Goal: Transaction & Acquisition: Download file/media

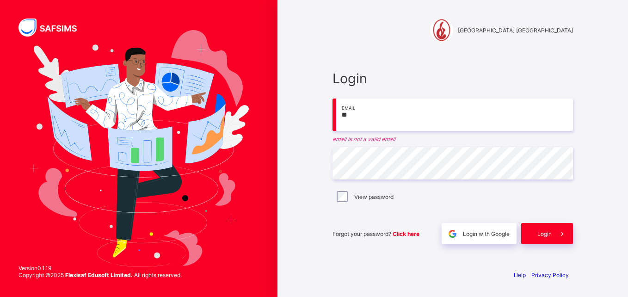
type input "*"
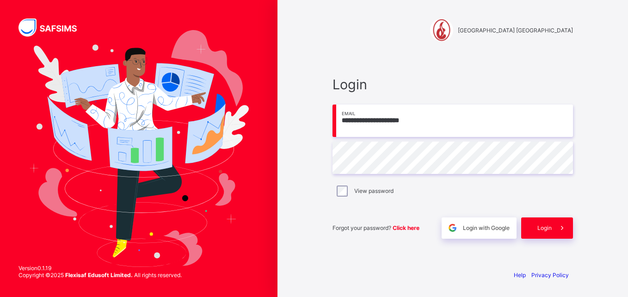
type input "**********"
click at [529, 223] on div "Login" at bounding box center [547, 227] width 52 height 21
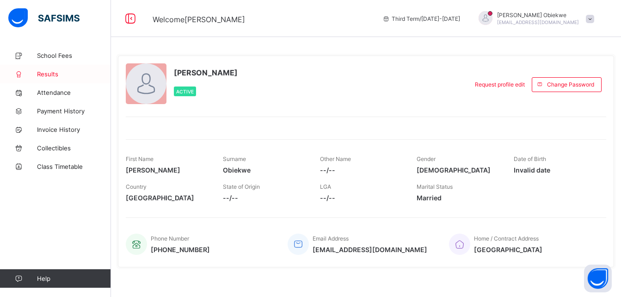
click at [55, 74] on span "Results" at bounding box center [74, 73] width 74 height 7
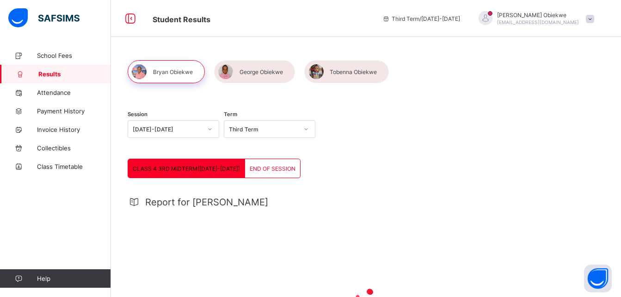
click at [157, 67] on div at bounding box center [166, 71] width 77 height 23
click at [252, 167] on span "END OF SESSION" at bounding box center [273, 168] width 46 height 7
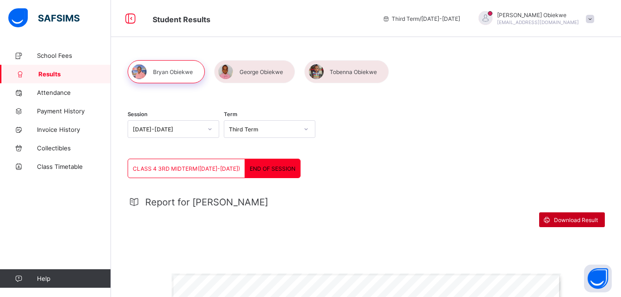
click at [568, 220] on span "Download Result" at bounding box center [576, 219] width 44 height 7
click at [270, 64] on div at bounding box center [254, 71] width 81 height 23
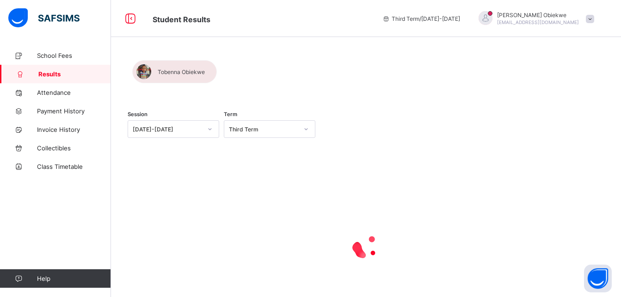
click at [270, 60] on div at bounding box center [366, 60] width 477 height 0
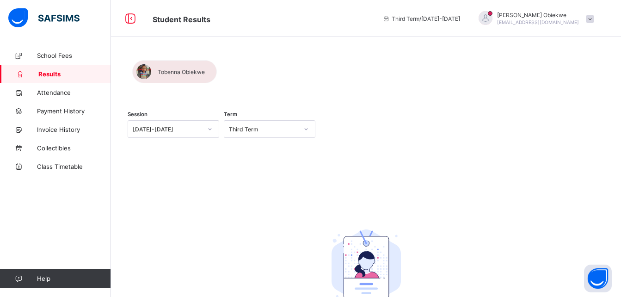
click at [267, 60] on div at bounding box center [366, 60] width 477 height 0
click at [391, 89] on div "Session [DATE]-[DATE] Term Third Term No Report Available This child has no rep…" at bounding box center [366, 210] width 510 height 328
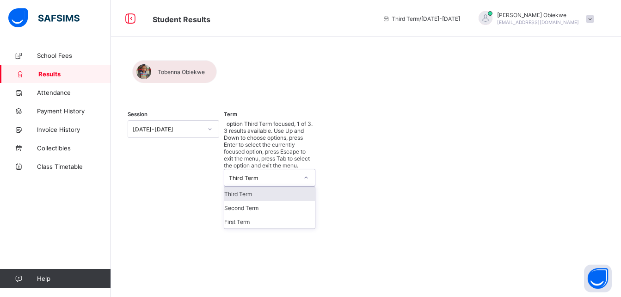
click at [244, 174] on div "Third Term" at bounding box center [263, 177] width 69 height 7
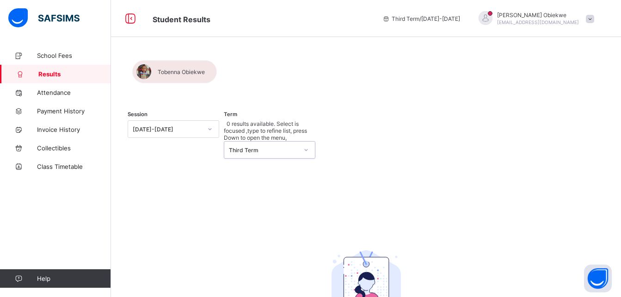
click at [244, 147] on div "Third Term" at bounding box center [263, 150] width 69 height 7
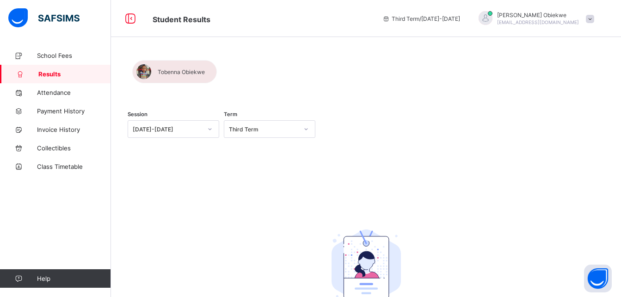
click at [333, 143] on div "Session [DATE]-[DATE] Term Third Term" at bounding box center [366, 130] width 477 height 57
click at [251, 60] on div at bounding box center [366, 60] width 477 height 0
click at [166, 60] on div at bounding box center [366, 60] width 477 height 0
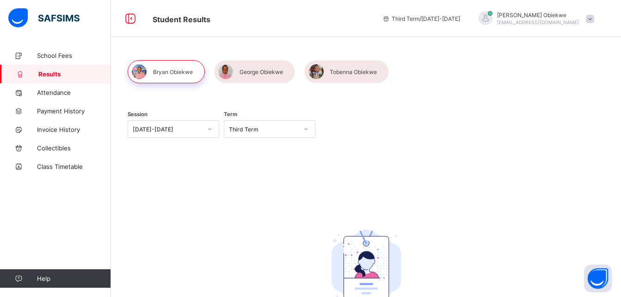
click at [267, 69] on div at bounding box center [254, 71] width 81 height 23
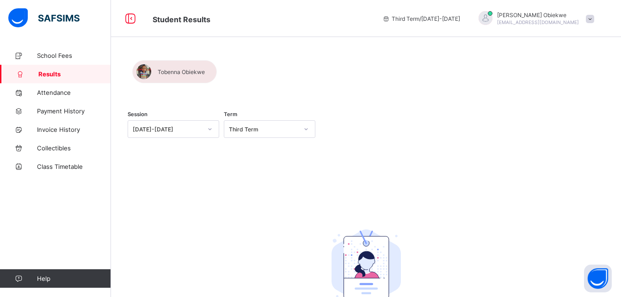
click at [265, 60] on div at bounding box center [366, 60] width 477 height 0
click at [199, 129] on div "[DATE]-[DATE]" at bounding box center [167, 129] width 69 height 7
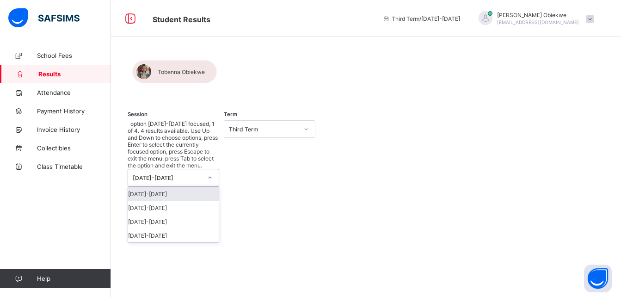
click at [195, 187] on div "[DATE]-[DATE]" at bounding box center [173, 194] width 91 height 14
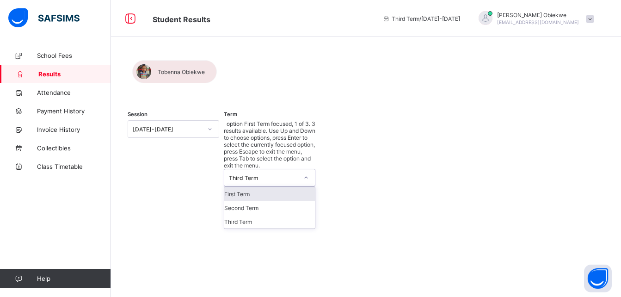
click at [247, 174] on div "Third Term" at bounding box center [263, 177] width 69 height 7
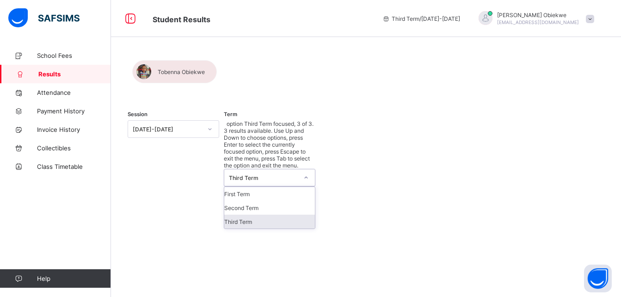
click at [248, 215] on div "Third Term" at bounding box center [269, 222] width 91 height 14
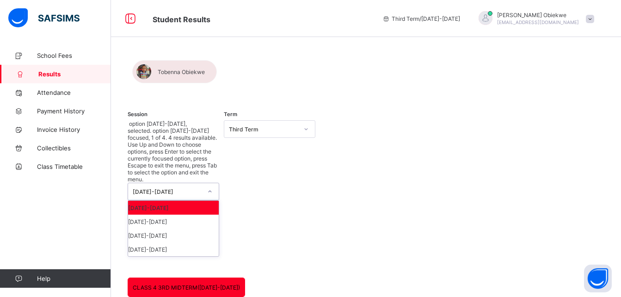
click at [190, 188] on div "[DATE]-[DATE]" at bounding box center [167, 191] width 69 height 7
click at [188, 215] on div "[DATE]-[DATE]" at bounding box center [173, 222] width 91 height 14
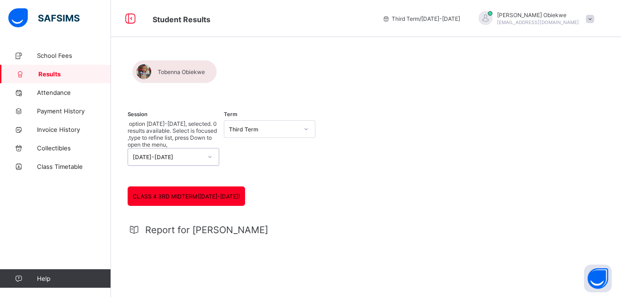
click at [259, 130] on div "Third Term" at bounding box center [263, 129] width 69 height 7
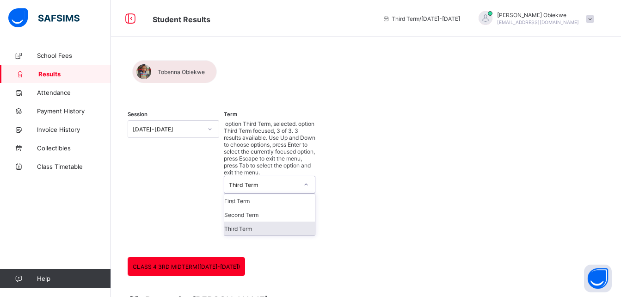
click at [258, 221] on div "Third Term" at bounding box center [269, 228] width 91 height 14
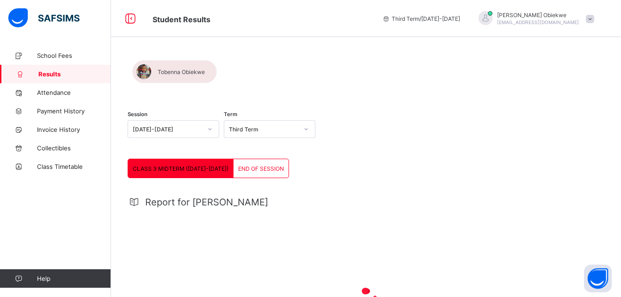
click at [233, 164] on div "END OF SESSION" at bounding box center [260, 168] width 55 height 18
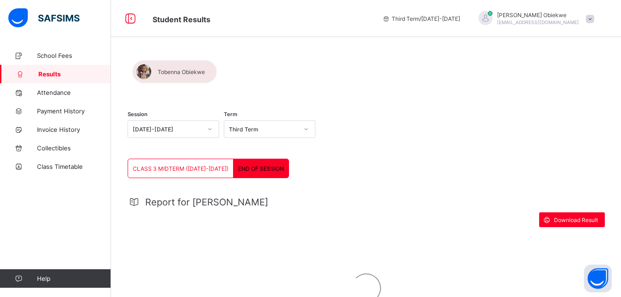
click at [255, 166] on span "END OF SESSION" at bounding box center [261, 168] width 46 height 7
click at [553, 211] on div "Report for [PERSON_NAME] Download Result Failed to fetch" at bounding box center [366, 263] width 477 height 153
click at [554, 218] on span at bounding box center [546, 219] width 15 height 15
click at [546, 217] on div "Download Result" at bounding box center [366, 219] width 477 height 15
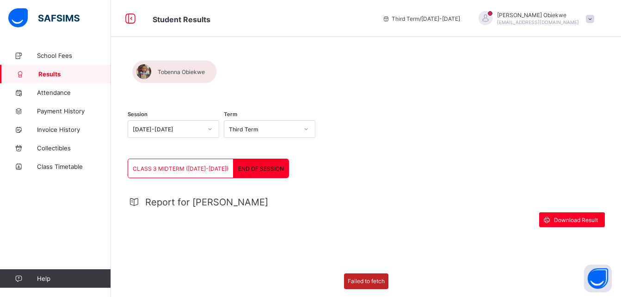
click at [546, 217] on div "Download Result" at bounding box center [366, 219] width 477 height 15
click at [552, 218] on icon at bounding box center [547, 219] width 10 height 9
click at [172, 60] on div at bounding box center [366, 60] width 477 height 0
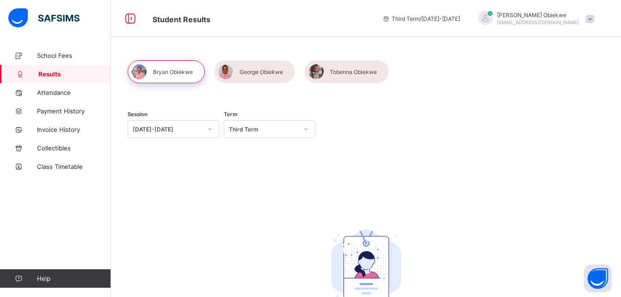
click at [293, 185] on div "Session [DATE]-[DATE] Term Third Term No Report Available This child has no rep…" at bounding box center [366, 231] width 477 height 258
click at [254, 127] on div "Third Term" at bounding box center [263, 129] width 69 height 7
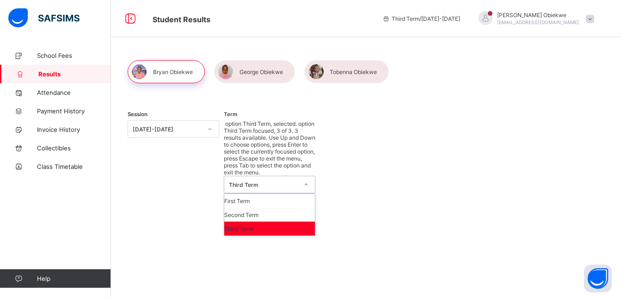
click at [251, 221] on div "Third Term" at bounding box center [269, 228] width 91 height 14
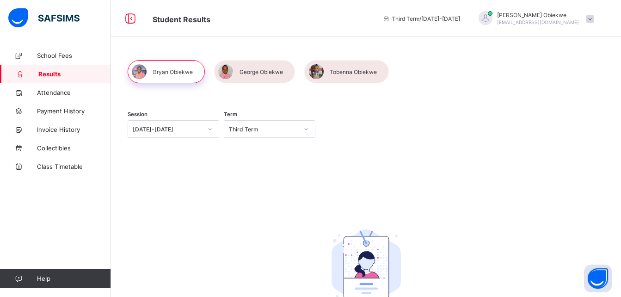
click at [261, 73] on div at bounding box center [254, 71] width 81 height 23
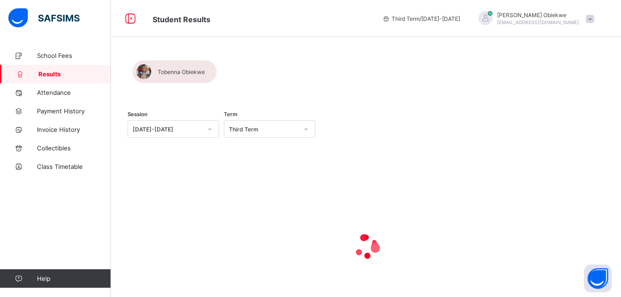
click at [261, 60] on div at bounding box center [366, 60] width 477 height 0
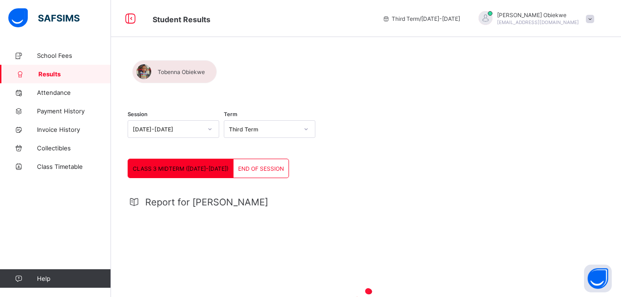
click at [238, 168] on span "END OF SESSION" at bounding box center [261, 168] width 46 height 7
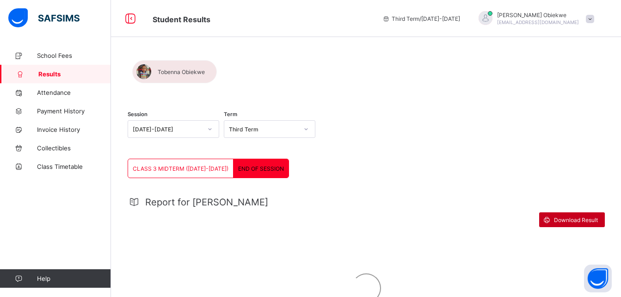
click at [552, 216] on icon at bounding box center [547, 219] width 10 height 9
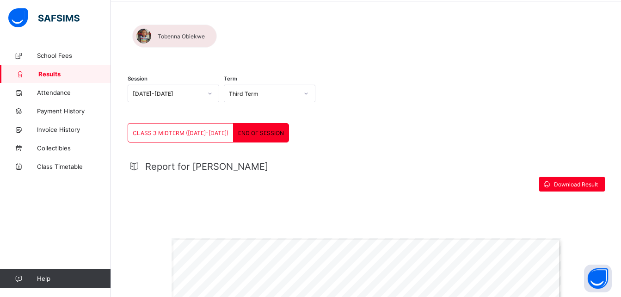
scroll to position [37, 0]
